Goal: Check status: Check status

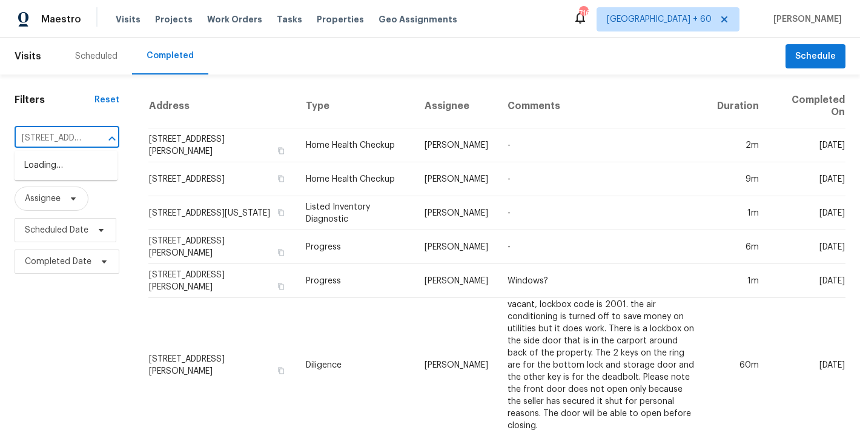
type input "[STREET_ADDRESS][PERSON_NAME]"
click at [58, 179] on li "[STREET_ADDRESS][PERSON_NAME]" at bounding box center [66, 172] width 103 height 33
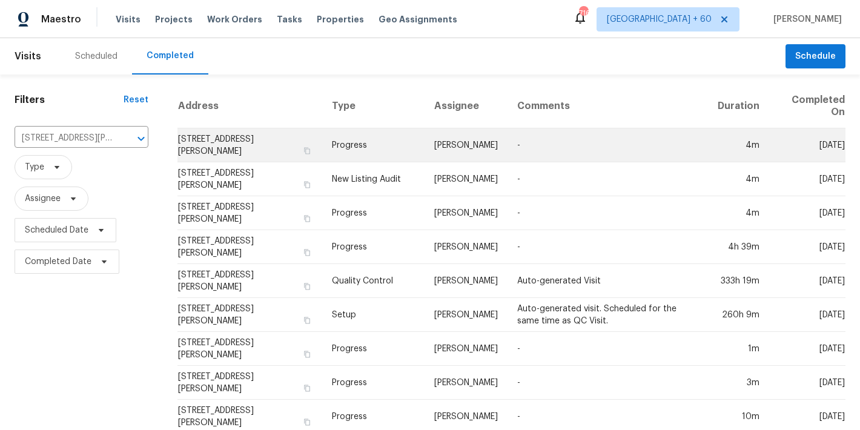
click at [194, 132] on td "[STREET_ADDRESS][PERSON_NAME]" at bounding box center [249, 145] width 145 height 34
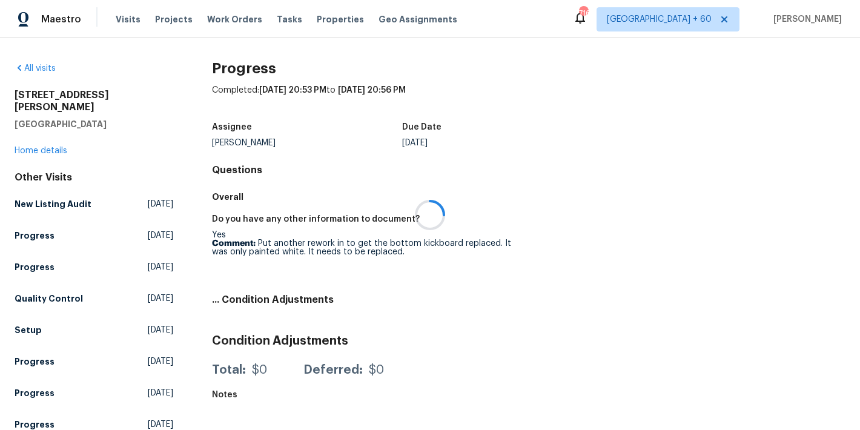
click at [124, 70] on div at bounding box center [430, 215] width 860 height 430
click at [94, 56] on div at bounding box center [430, 215] width 860 height 430
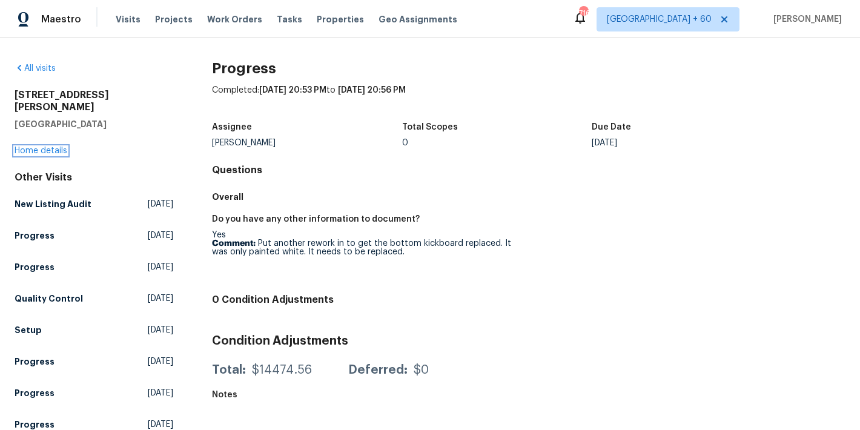
click at [22, 147] on link "Home details" at bounding box center [41, 151] width 53 height 8
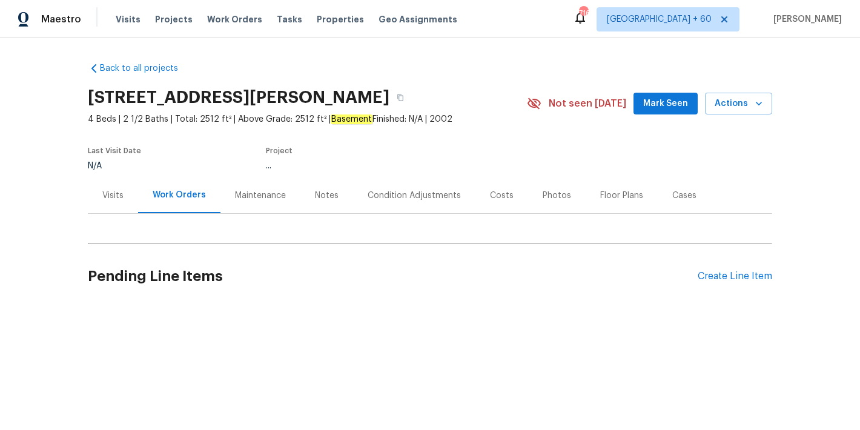
click at [663, 98] on span "Mark Seen" at bounding box center [665, 103] width 45 height 15
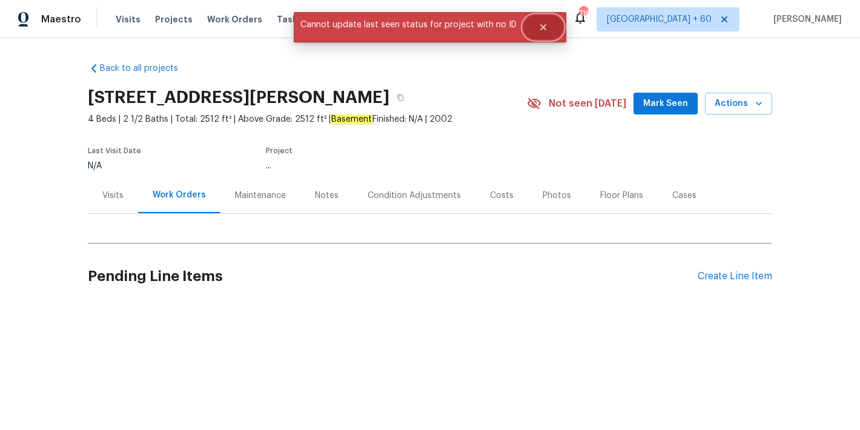
click at [543, 32] on button "Close" at bounding box center [543, 27] width 40 height 24
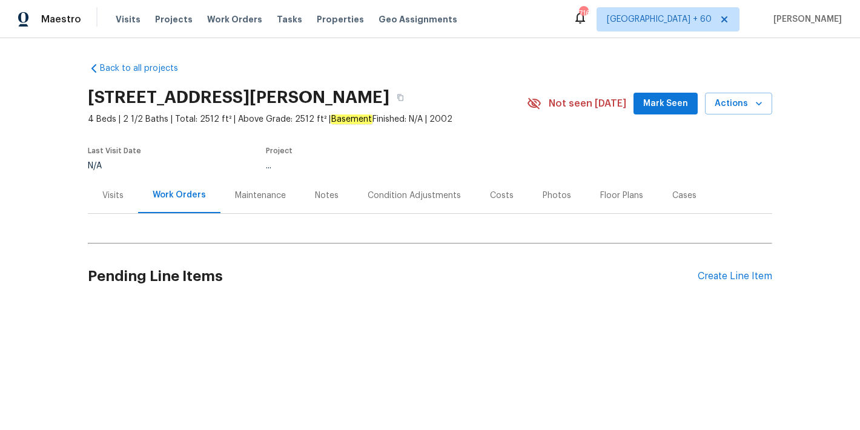
click at [660, 96] on span "Mark Seen" at bounding box center [665, 103] width 45 height 15
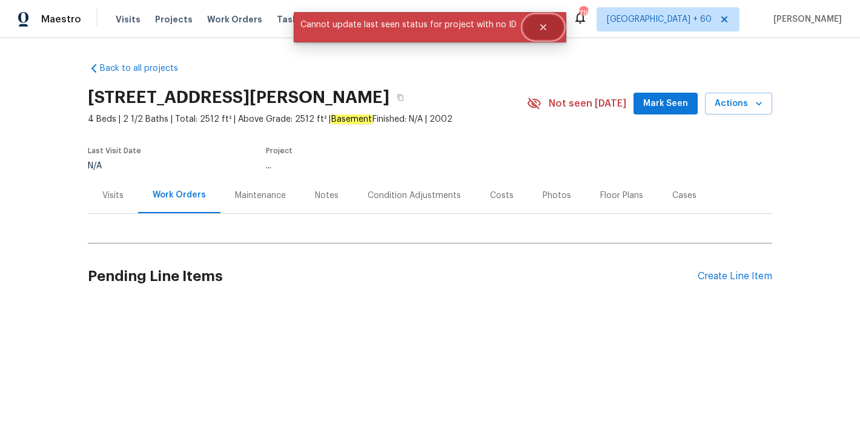
click at [545, 32] on button "Close" at bounding box center [543, 27] width 40 height 24
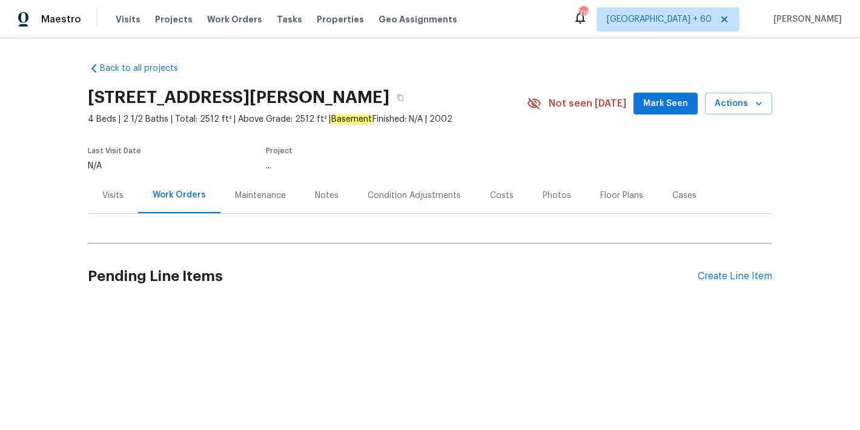
click at [663, 99] on span "Mark Seen" at bounding box center [665, 103] width 45 height 15
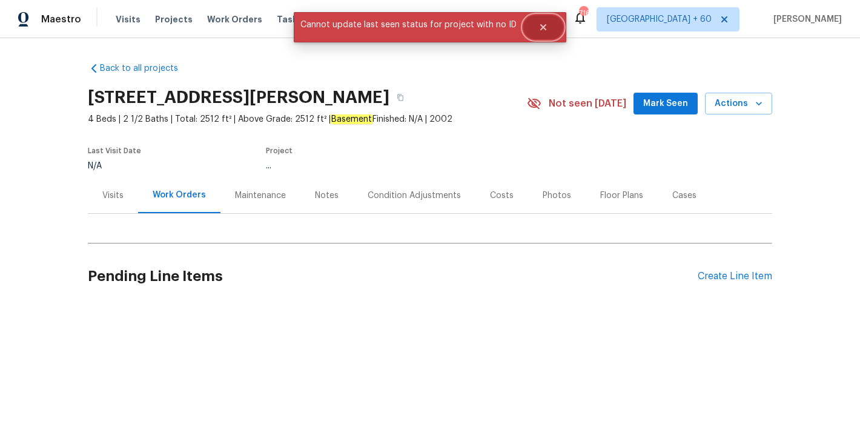
click at [540, 27] on icon "Close" at bounding box center [543, 27] width 6 height 6
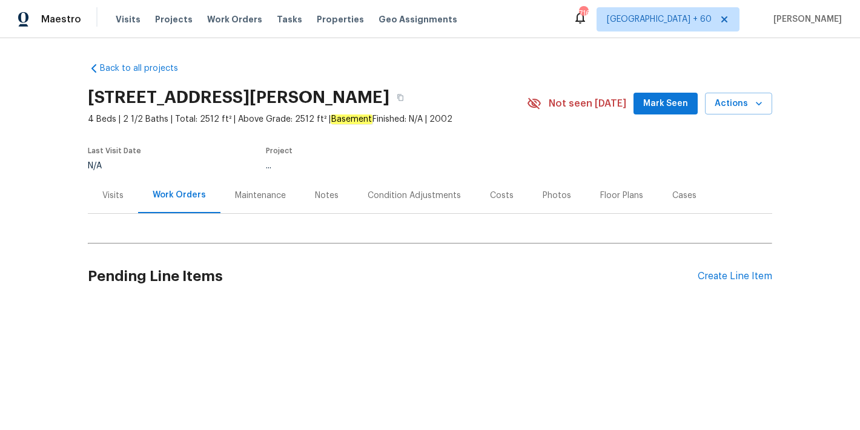
click at [496, 70] on div "Back to all projects 112 Jasmine Ln, Goose Creek, SC 29445 4 Beds | 2 1/2 Baths…" at bounding box center [430, 184] width 684 height 262
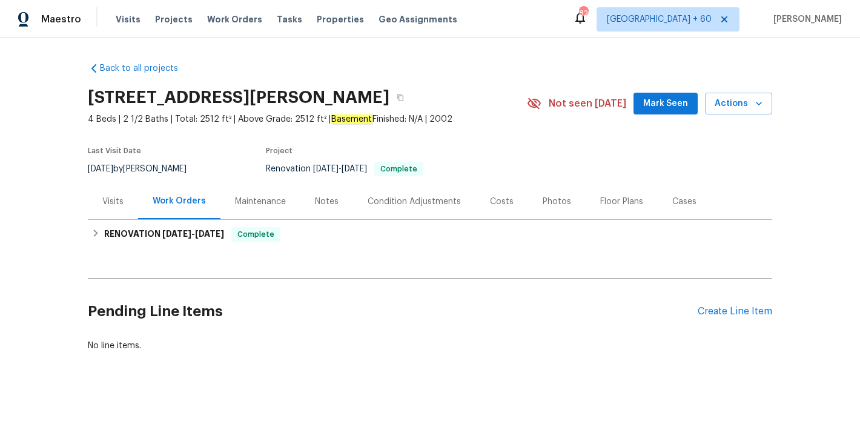
click at [643, 108] on button "Mark Seen" at bounding box center [666, 104] width 64 height 22
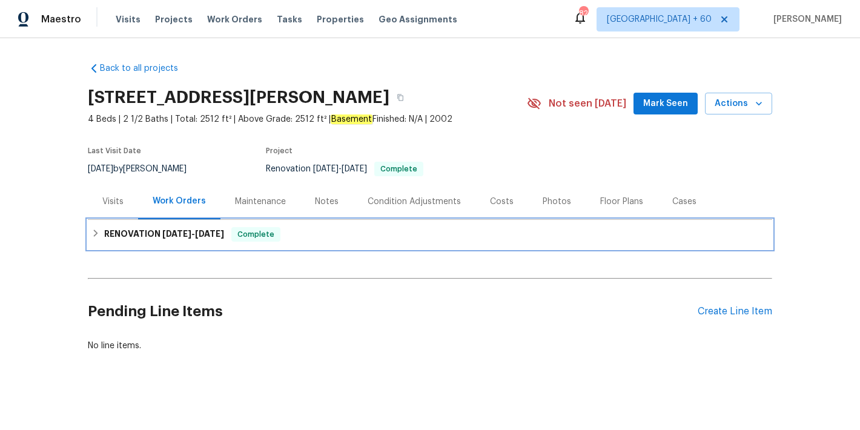
click at [181, 241] on h6 "RENOVATION [DATE] - [DATE]" at bounding box center [164, 234] width 120 height 15
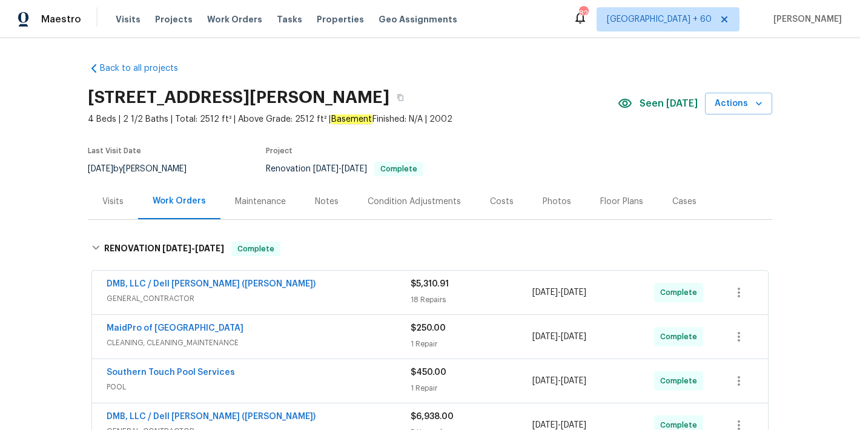
click at [563, 117] on span "4 Beds | 2 1/2 Baths | Total: 2512 ft² | Above Grade: 2512 ft² | Basement Finis…" at bounding box center [353, 119] width 530 height 12
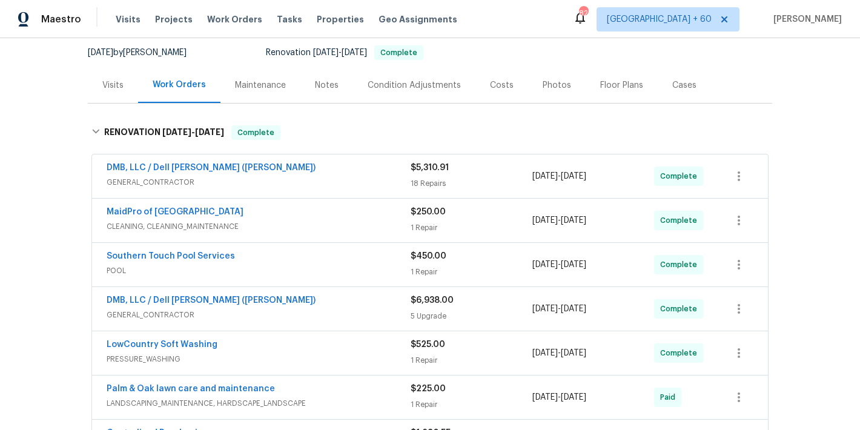
scroll to position [150, 0]
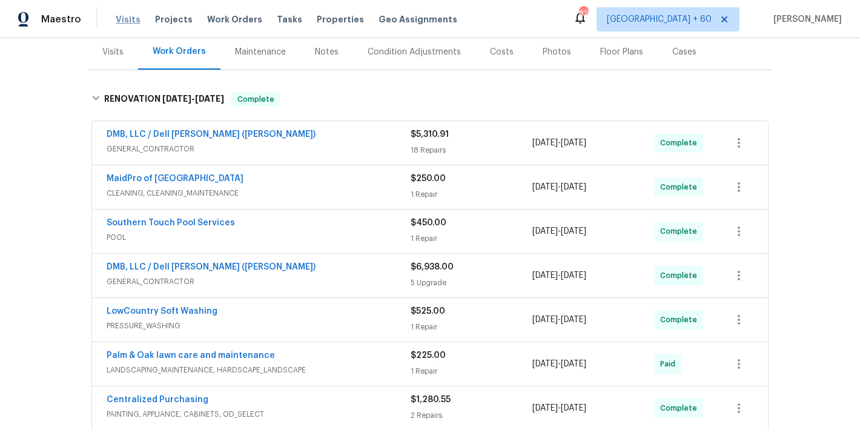
click at [131, 19] on span "Visits" at bounding box center [128, 19] width 25 height 12
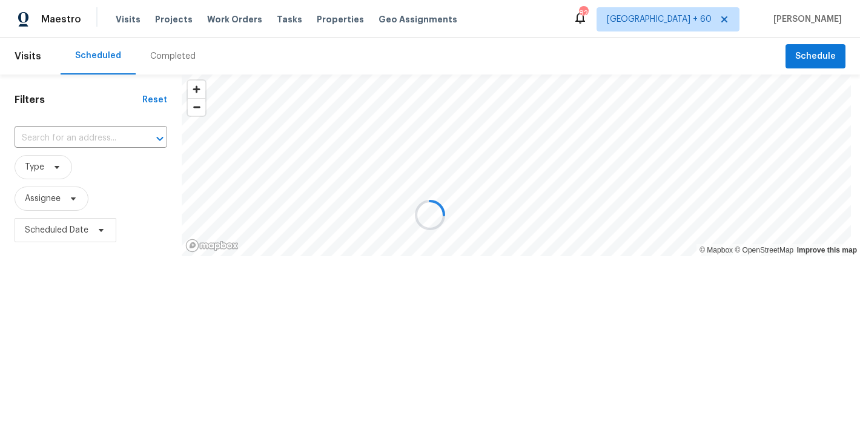
click at [164, 60] on div at bounding box center [430, 215] width 860 height 430
click at [162, 58] on div "Completed" at bounding box center [172, 56] width 45 height 12
